Goal: Transaction & Acquisition: Book appointment/travel/reservation

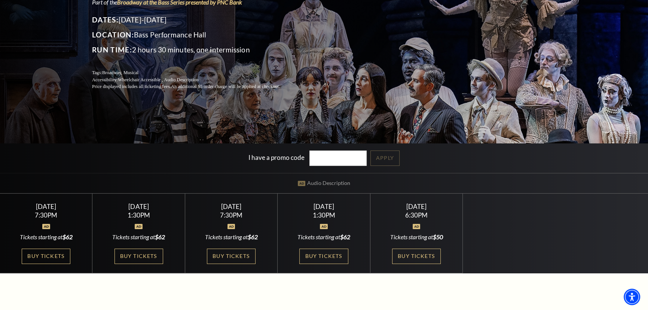
scroll to position [102, 0]
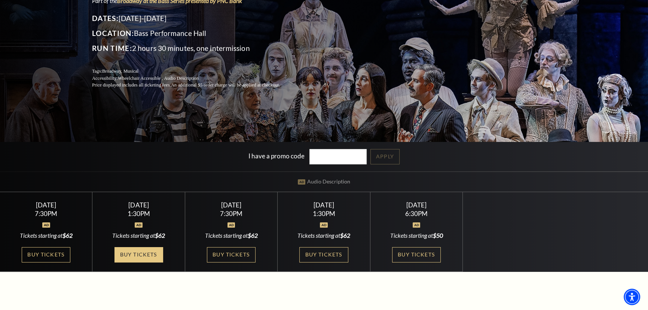
click at [125, 251] on link "Buy Tickets" at bounding box center [139, 254] width 49 height 15
click at [138, 253] on link "Buy Tickets" at bounding box center [139, 254] width 49 height 15
